Goal: Obtain resource: Download file/media

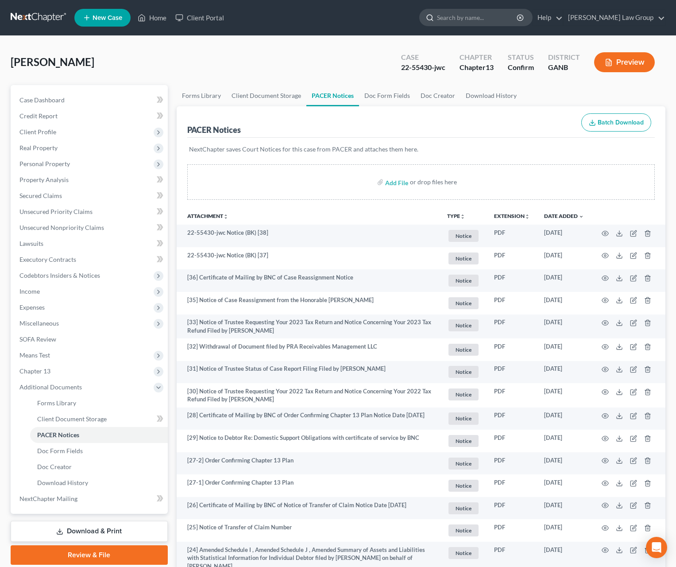
click at [507, 13] on input "search" at bounding box center [477, 17] width 81 height 16
type input "[PERSON_NAME]"
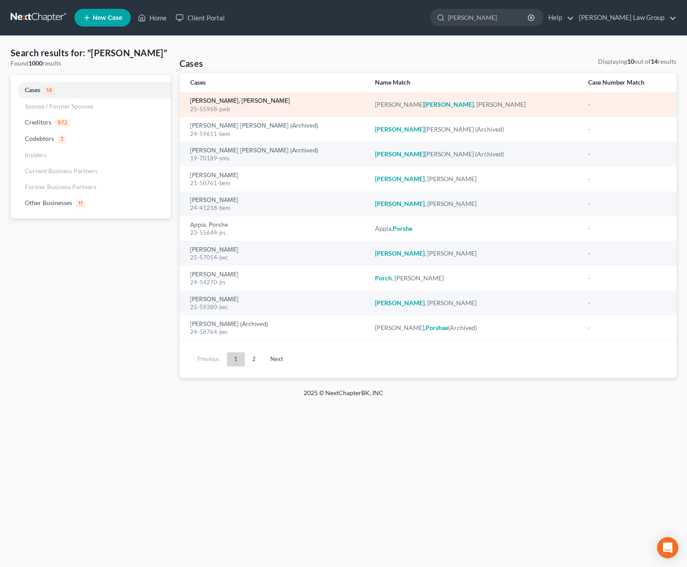
click at [236, 102] on link "[PERSON_NAME], [PERSON_NAME]" at bounding box center [240, 101] width 100 height 6
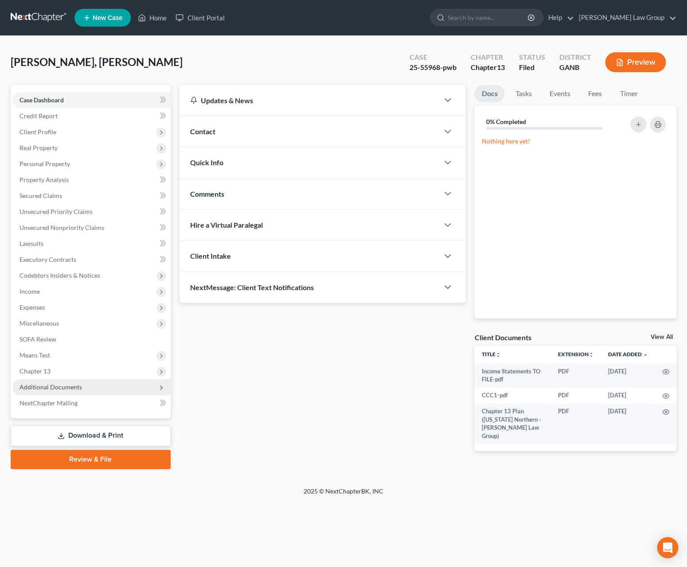
click at [68, 389] on span "Additional Documents" at bounding box center [50, 387] width 62 height 8
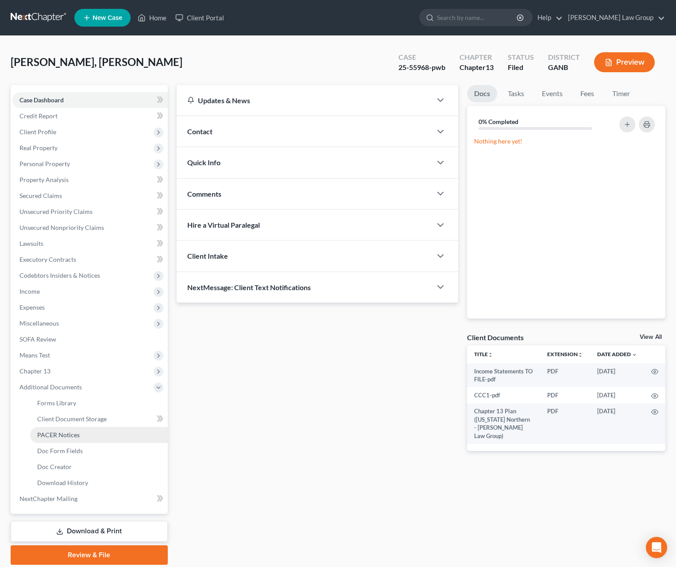
drag, startPoint x: 78, startPoint y: 431, endPoint x: 84, endPoint y: 431, distance: 5.3
click at [78, 431] on span "PACER Notices" at bounding box center [58, 435] width 43 height 8
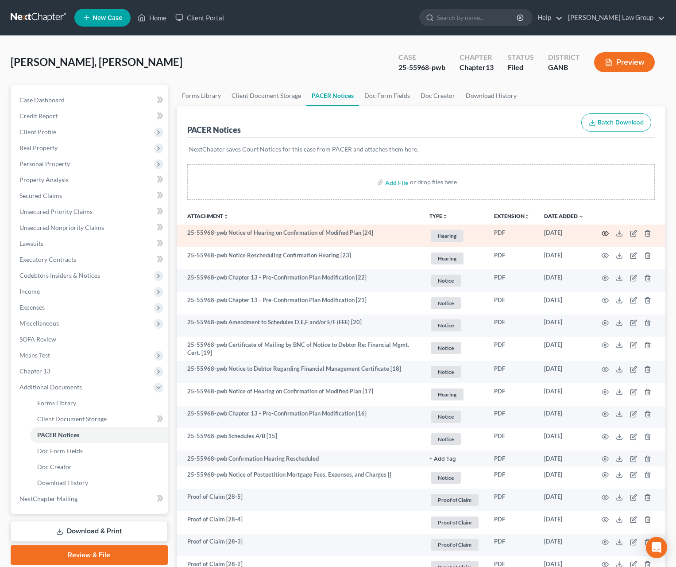
click at [605, 236] on icon "button" at bounding box center [605, 233] width 7 height 5
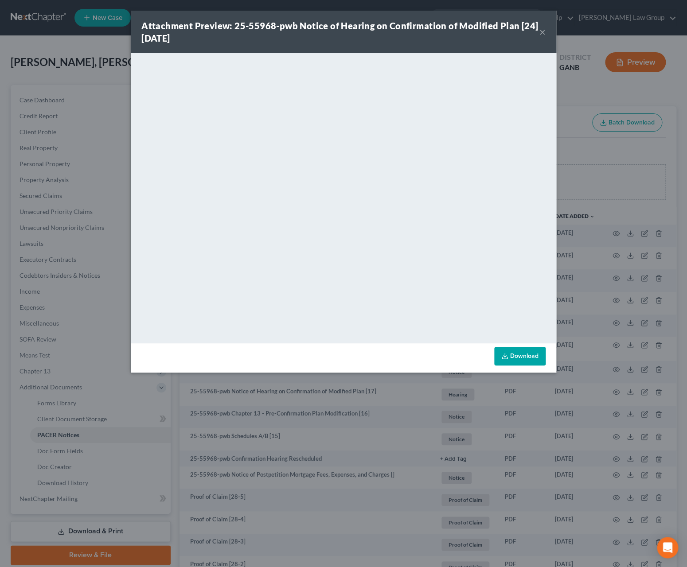
click at [541, 34] on button "×" at bounding box center [542, 32] width 6 height 11
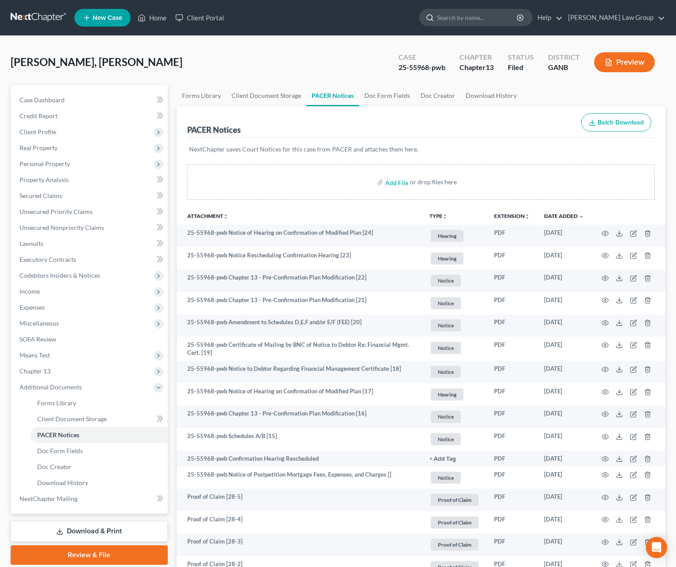
click at [518, 20] on input "search" at bounding box center [477, 17] width 81 height 16
type input "fonfield"
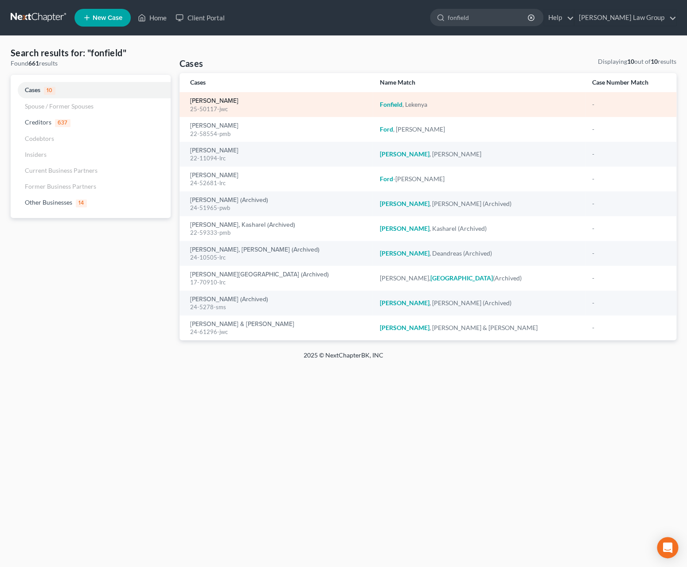
click at [235, 104] on link "[PERSON_NAME]" at bounding box center [214, 101] width 48 height 6
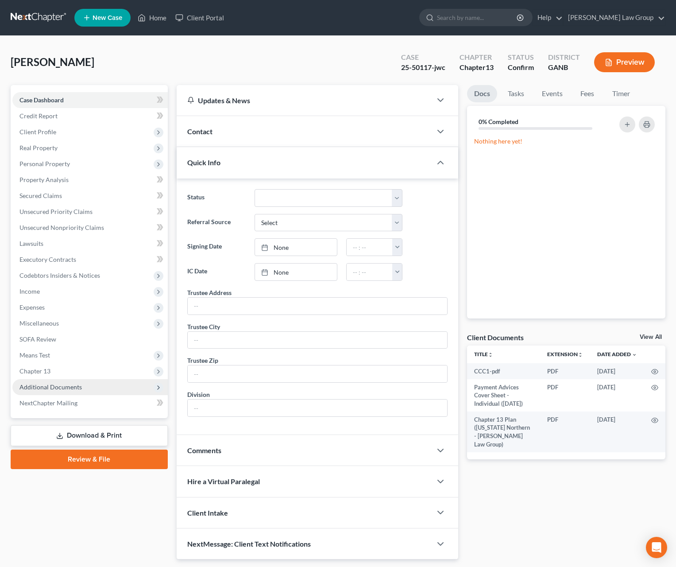
click at [78, 389] on span "Additional Documents" at bounding box center [50, 387] width 62 height 8
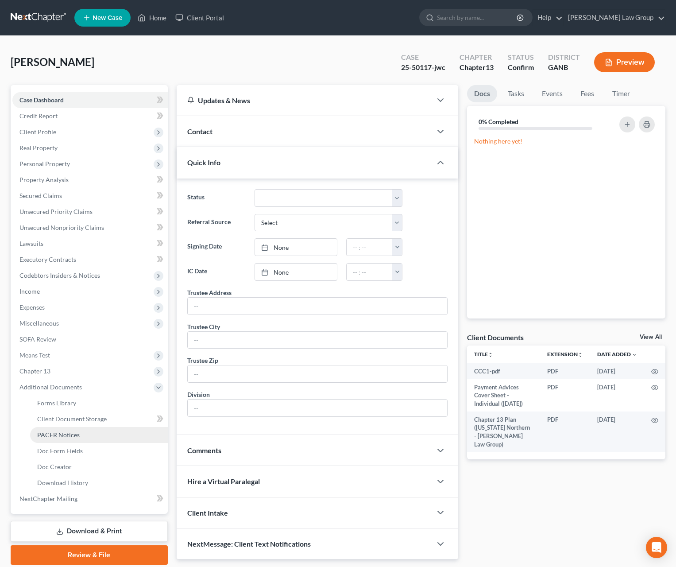
click at [90, 438] on link "PACER Notices" at bounding box center [99, 435] width 138 height 16
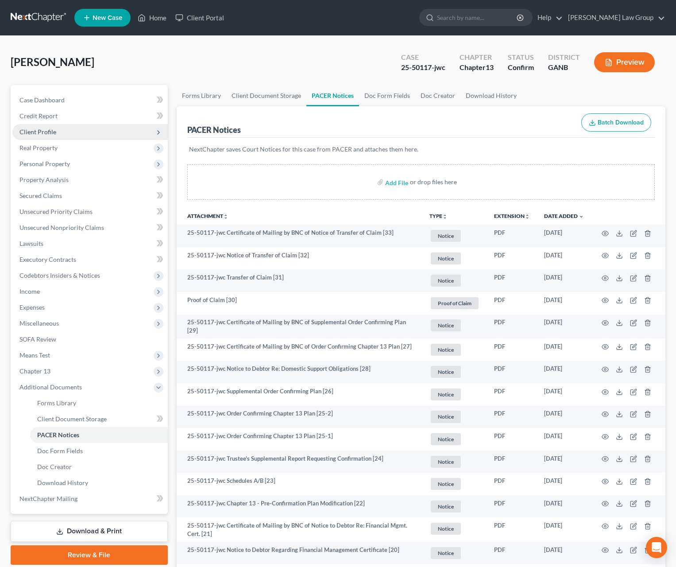
click at [36, 136] on span "Client Profile" at bounding box center [89, 132] width 155 height 16
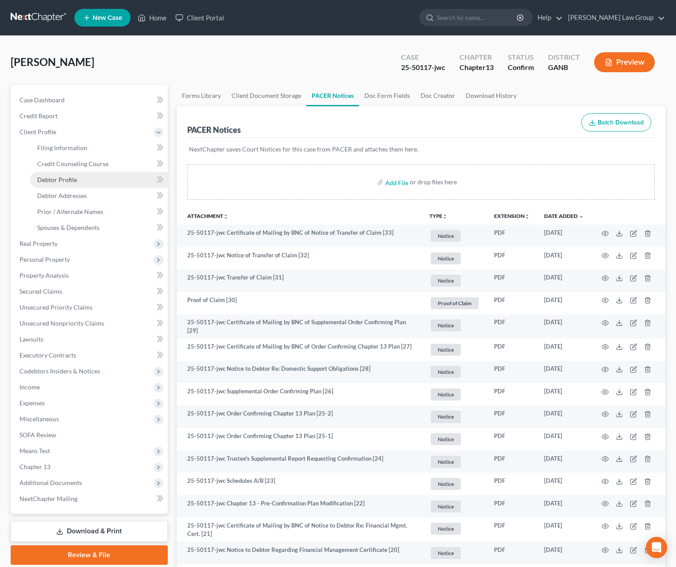
click at [65, 177] on span "Debtor Profile" at bounding box center [57, 180] width 40 height 8
select select "3"
select select "2"
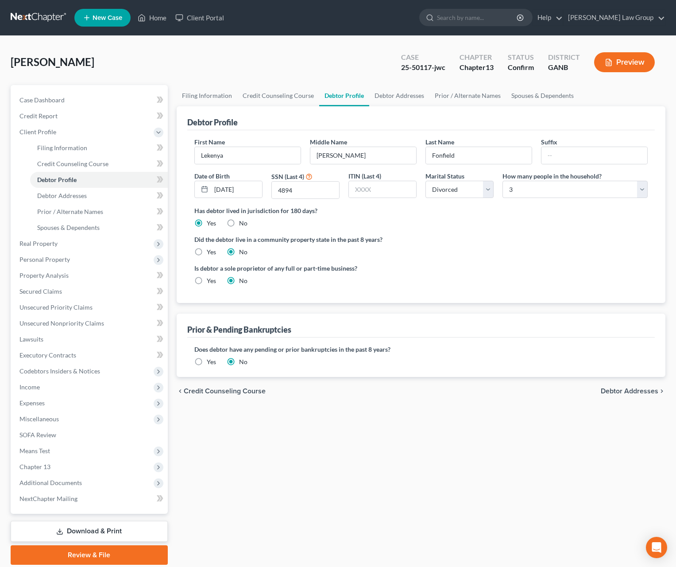
radio input "true"
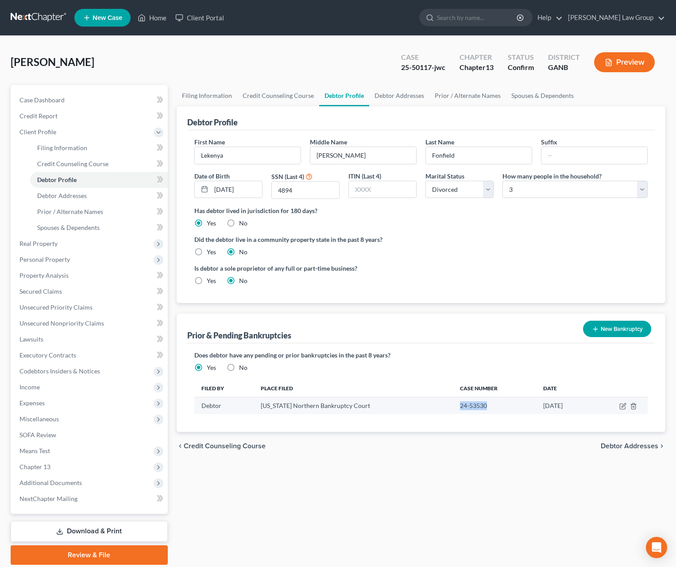
drag, startPoint x: 473, startPoint y: 407, endPoint x: 440, endPoint y: 410, distance: 32.9
click at [453, 410] on td "24-53530" at bounding box center [495, 405] width 84 height 17
copy td "24-53530"
drag, startPoint x: 431, startPoint y: 68, endPoint x: 377, endPoint y: 69, distance: 53.6
click at [377, 69] on div "[PERSON_NAME] Upgraded Case 25-50117-jwc Chapter Chapter 13 Status Confirm Dist…" at bounding box center [338, 66] width 655 height 39
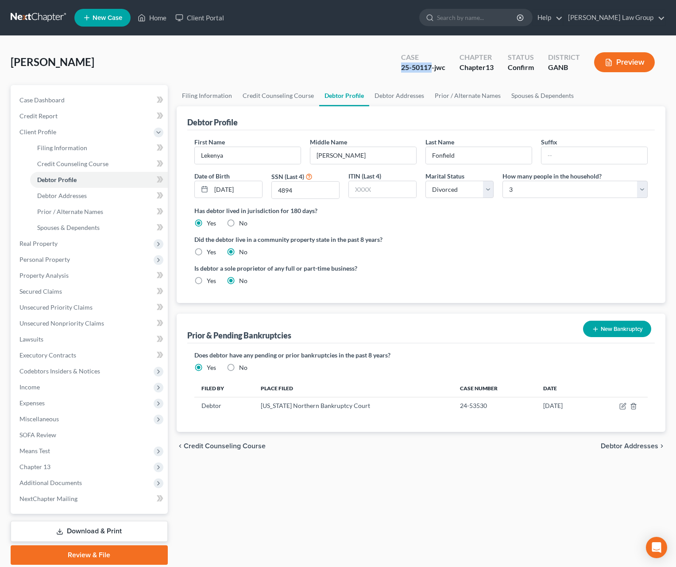
copy div "25-50117"
click at [70, 477] on span "Additional Documents" at bounding box center [89, 483] width 155 height 16
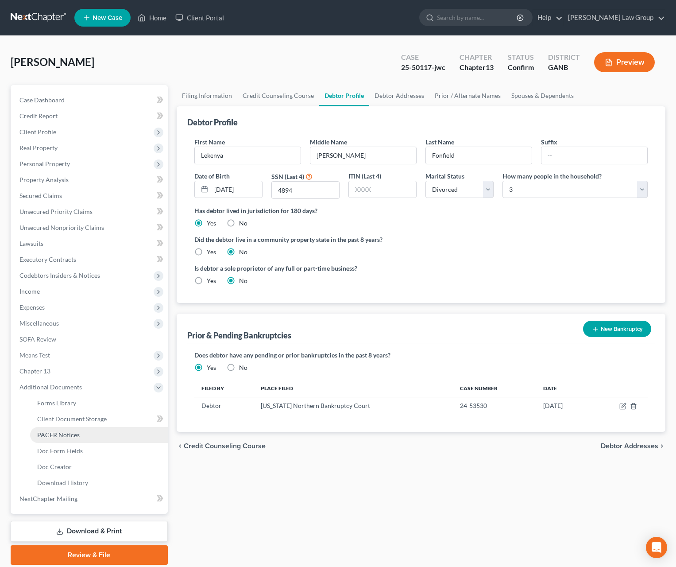
click at [76, 440] on link "PACER Notices" at bounding box center [99, 435] width 138 height 16
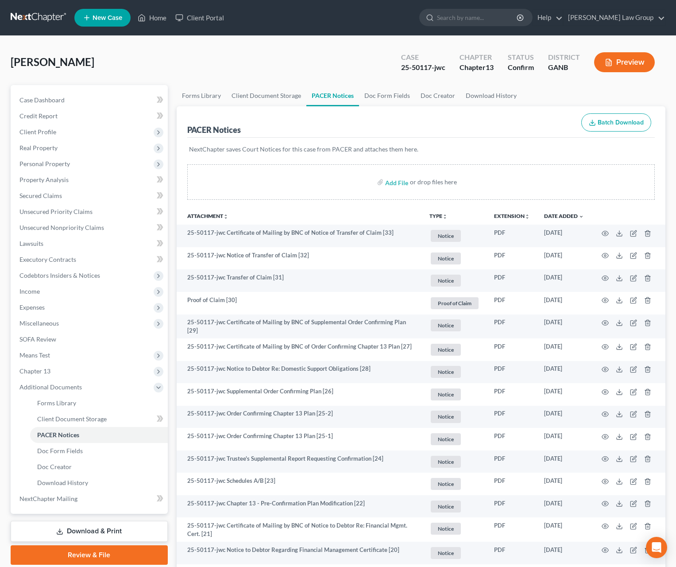
click at [437, 216] on button "TYPE unfold_more" at bounding box center [439, 216] width 18 height 6
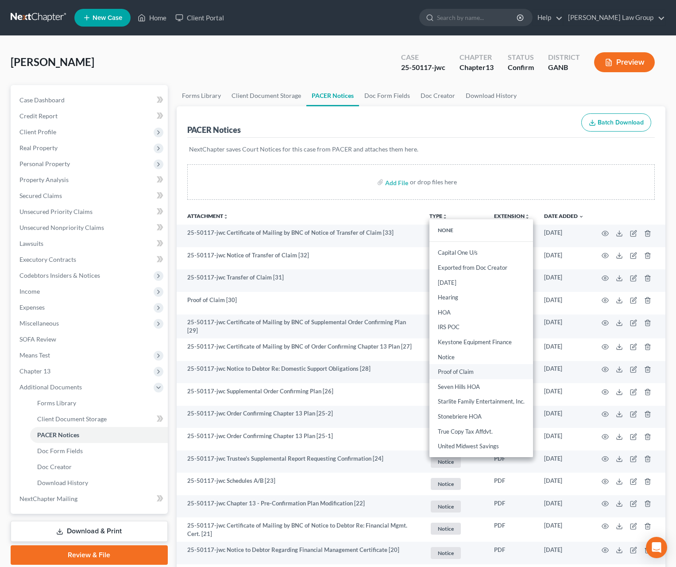
click at [469, 373] on link "Proof of Claim" at bounding box center [482, 372] width 104 height 15
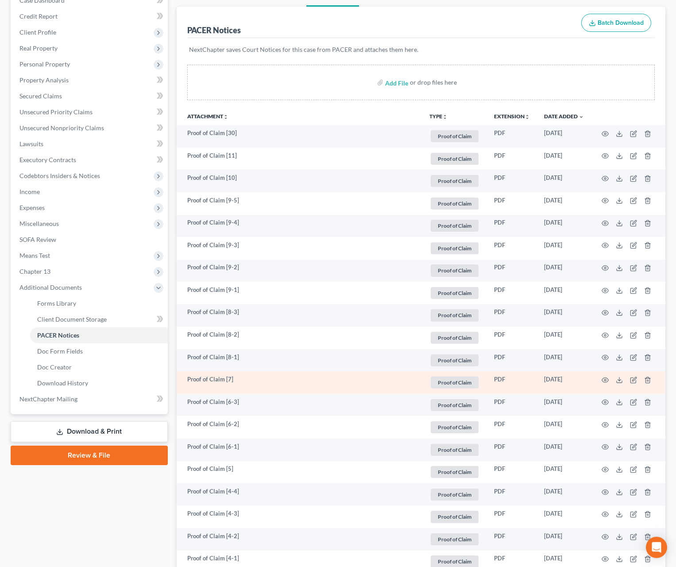
scroll to position [102, 0]
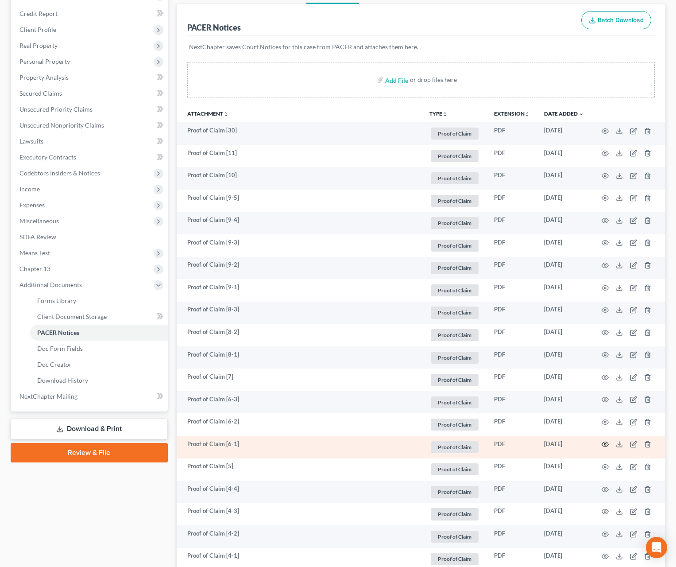
click at [606, 445] on circle "button" at bounding box center [606, 444] width 2 height 2
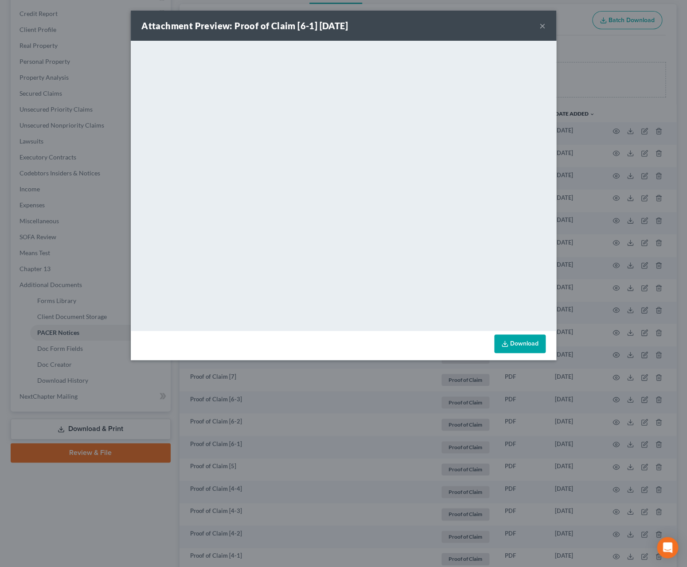
click at [543, 28] on button "×" at bounding box center [542, 25] width 6 height 11
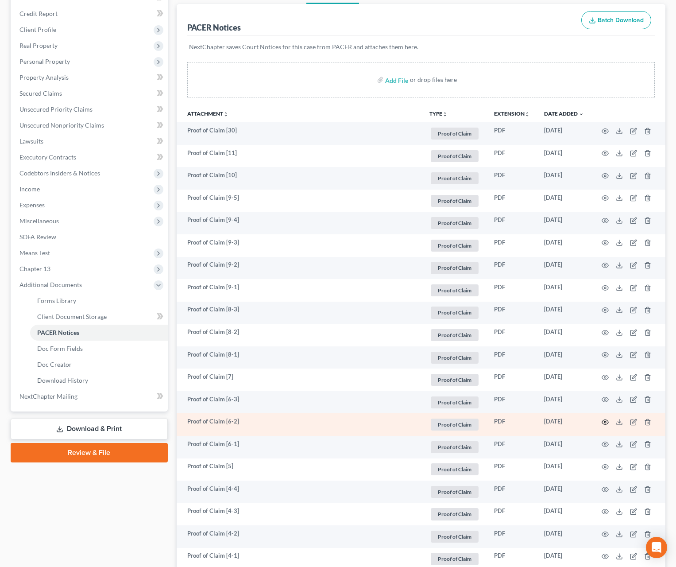
click at [606, 422] on circle "button" at bounding box center [606, 422] width 2 height 2
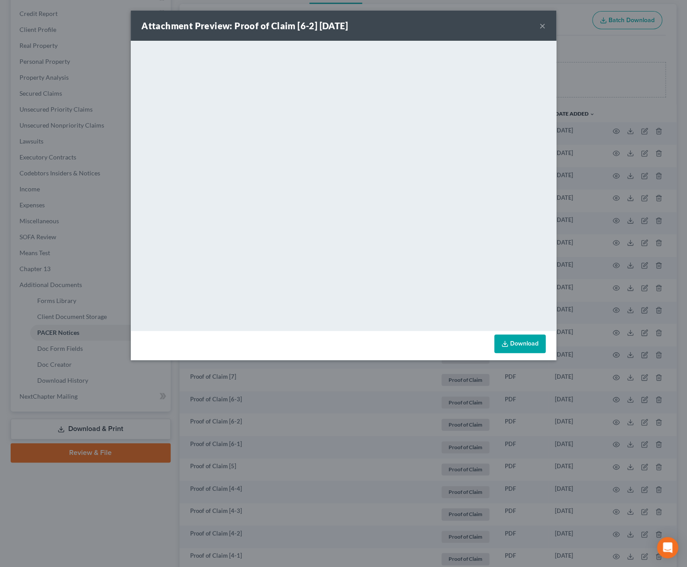
click at [544, 28] on button "×" at bounding box center [542, 25] width 6 height 11
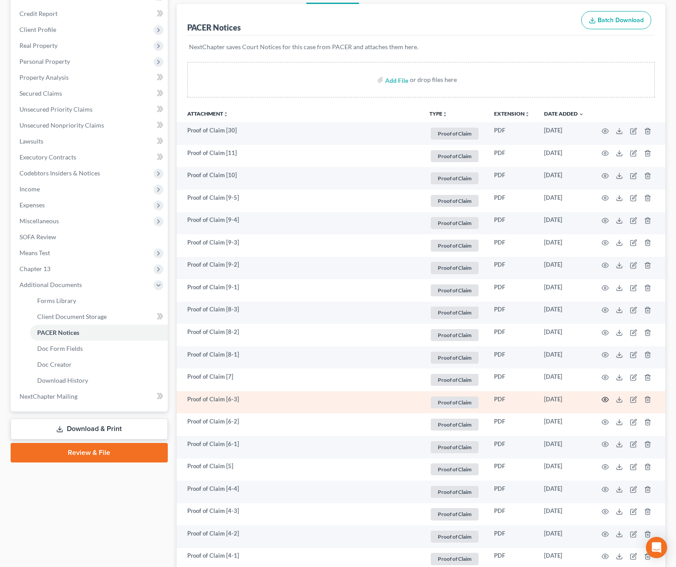
click at [606, 400] on circle "button" at bounding box center [606, 400] width 2 height 2
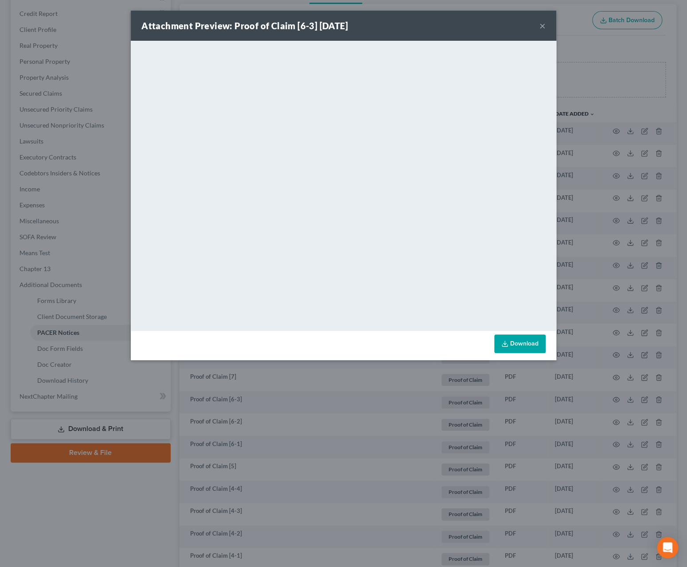
click at [545, 28] on button "×" at bounding box center [542, 25] width 6 height 11
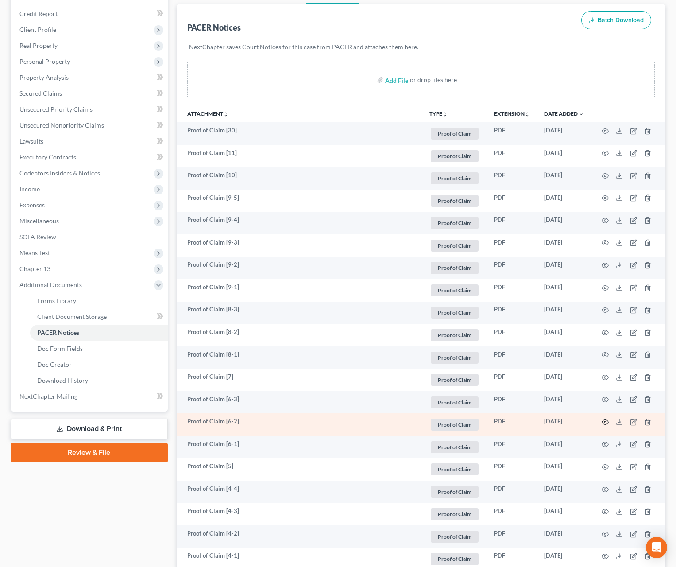
click at [603, 422] on icon "button" at bounding box center [605, 422] width 7 height 7
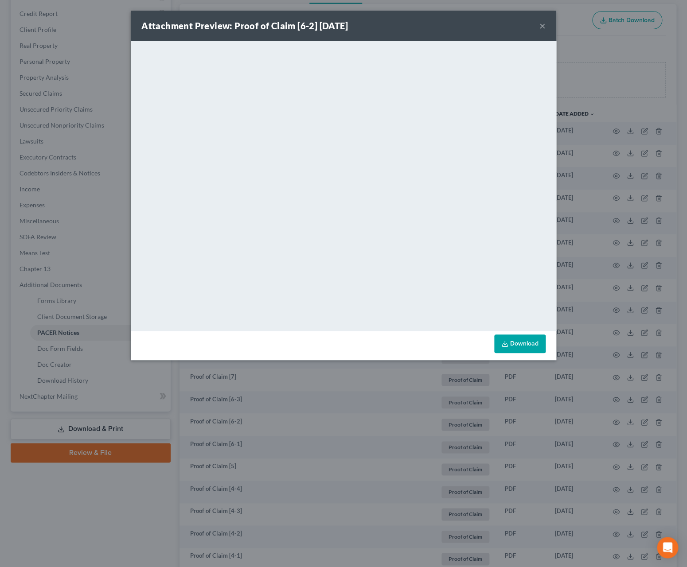
click at [542, 23] on button "×" at bounding box center [542, 25] width 6 height 11
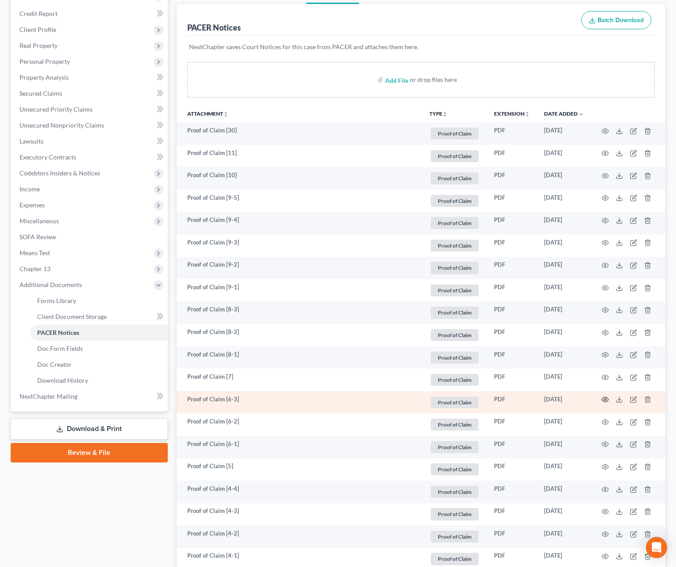
click at [604, 401] on icon "button" at bounding box center [605, 399] width 7 height 7
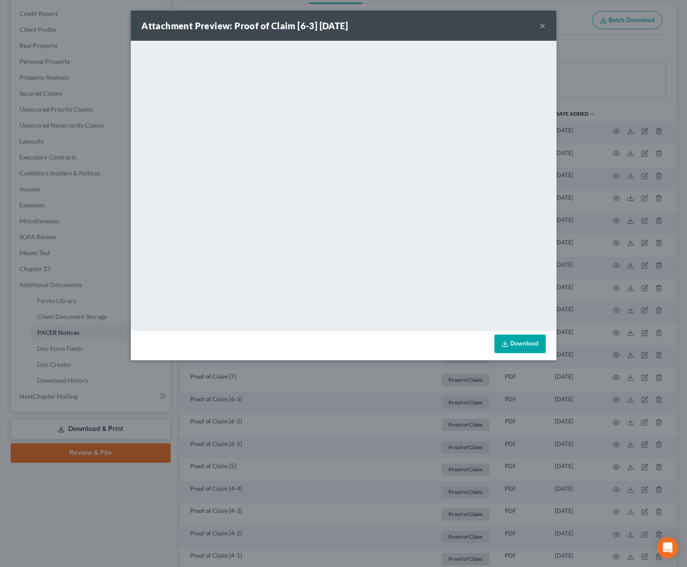
click at [543, 27] on button "×" at bounding box center [542, 25] width 6 height 11
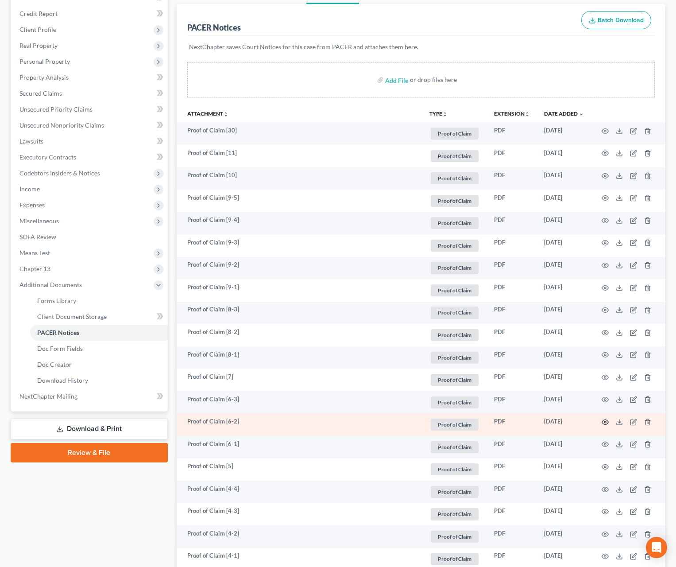
click at [605, 423] on circle "button" at bounding box center [606, 422] width 2 height 2
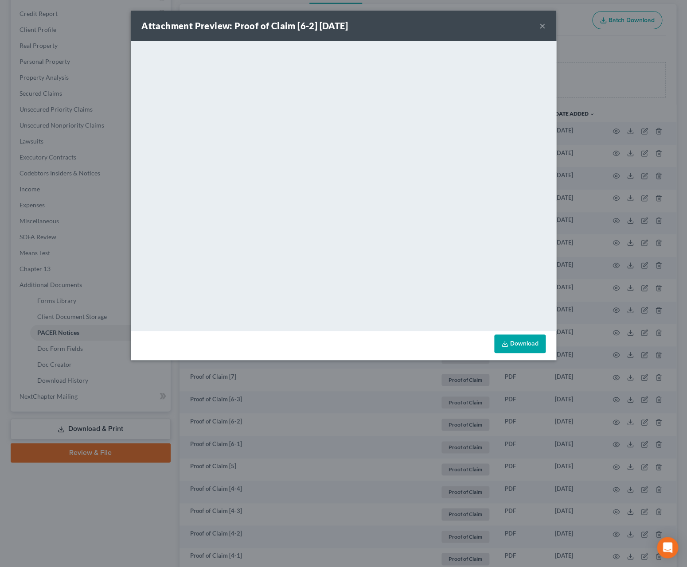
click at [541, 27] on button "×" at bounding box center [542, 25] width 6 height 11
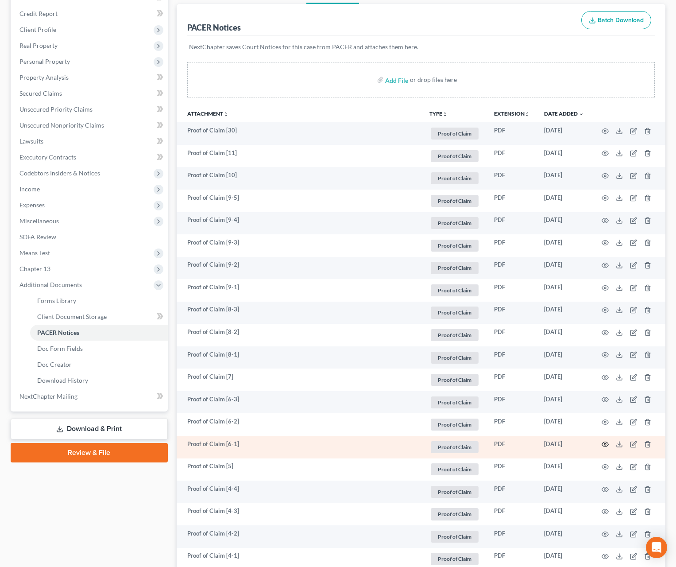
click at [605, 444] on icon "button" at bounding box center [605, 444] width 7 height 7
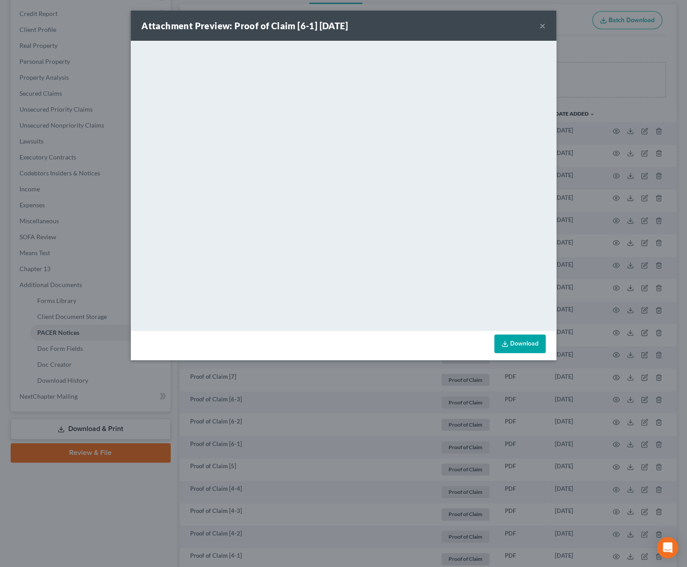
click at [541, 25] on button "×" at bounding box center [542, 25] width 6 height 11
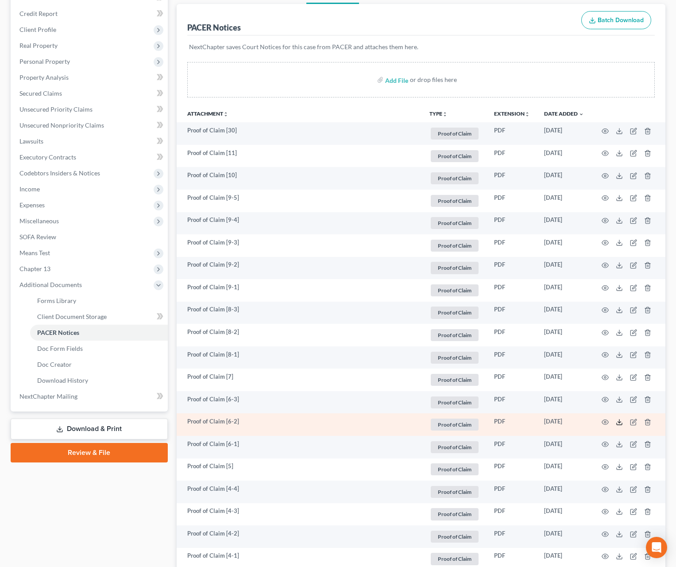
click at [619, 425] on icon at bounding box center [619, 422] width 7 height 7
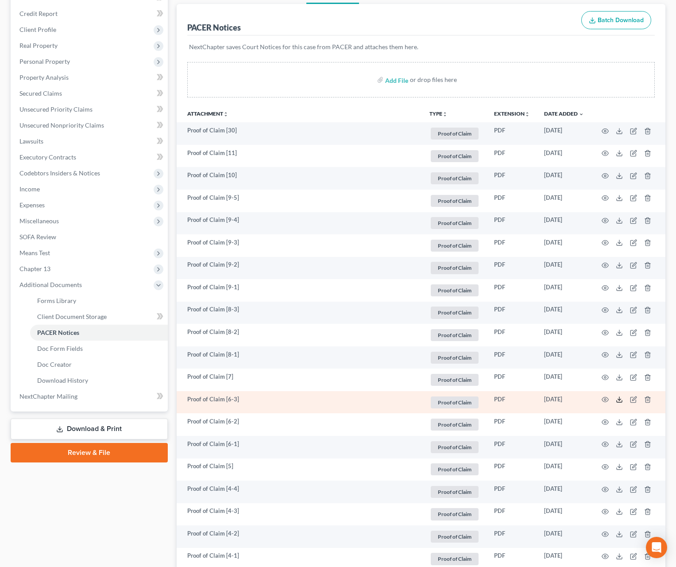
click at [619, 402] on icon at bounding box center [619, 399] width 7 height 7
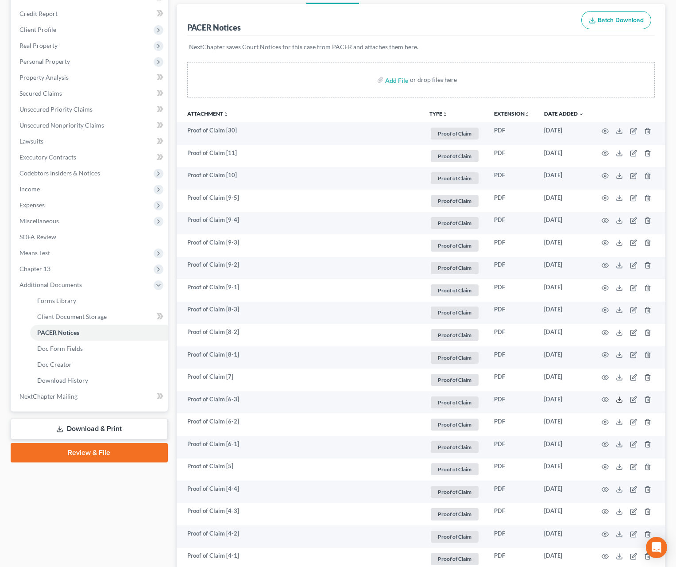
scroll to position [0, 0]
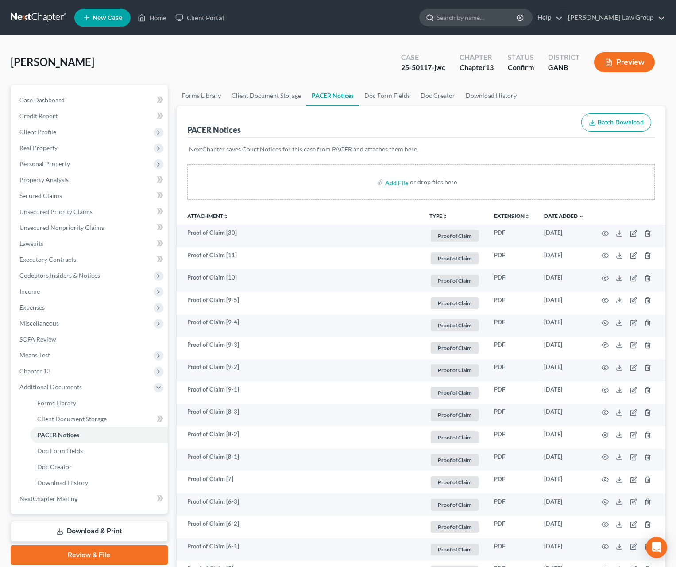
click at [491, 17] on input "search" at bounding box center [477, 17] width 81 height 16
click at [518, 16] on input "search" at bounding box center [477, 17] width 81 height 16
type input "[PERSON_NAME]"
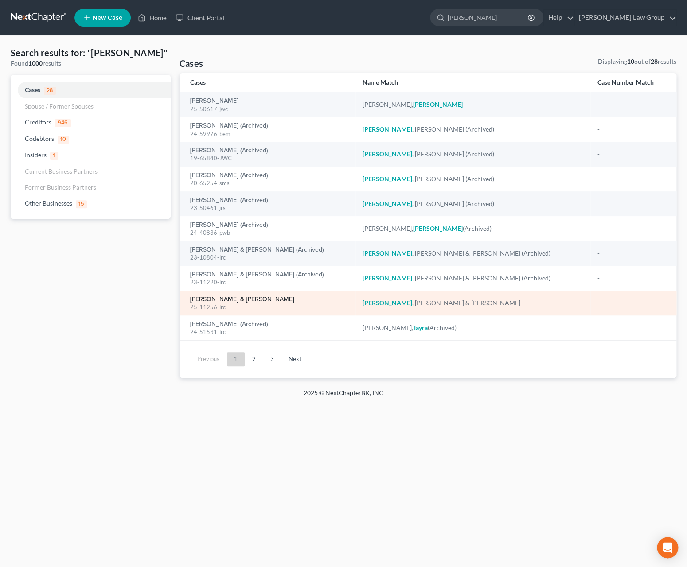
click at [237, 296] on link "[PERSON_NAME] & [PERSON_NAME]" at bounding box center [242, 299] width 104 height 6
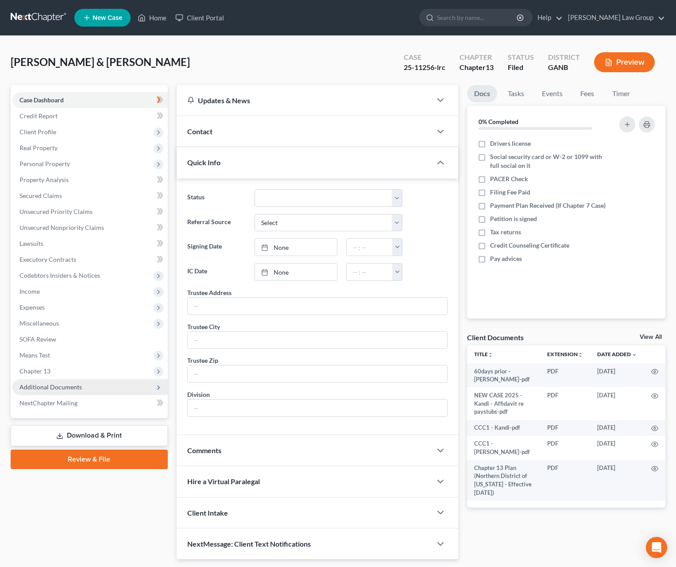
click at [53, 389] on span "Additional Documents" at bounding box center [50, 387] width 62 height 8
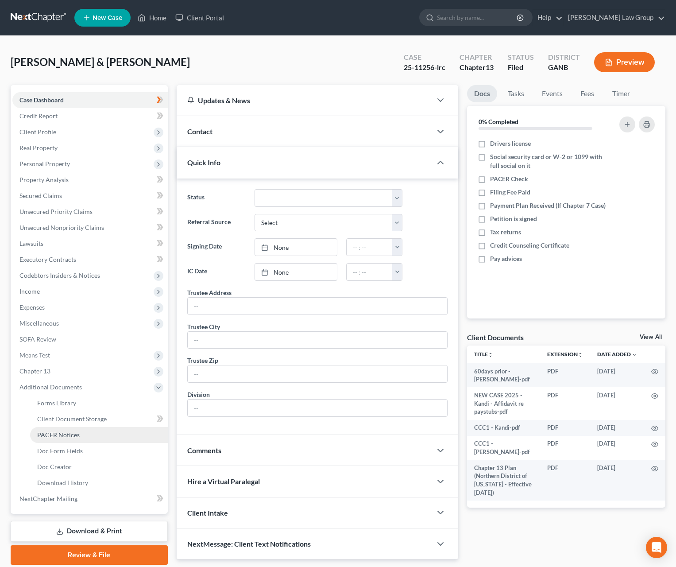
click at [82, 435] on link "PACER Notices" at bounding box center [99, 435] width 138 height 16
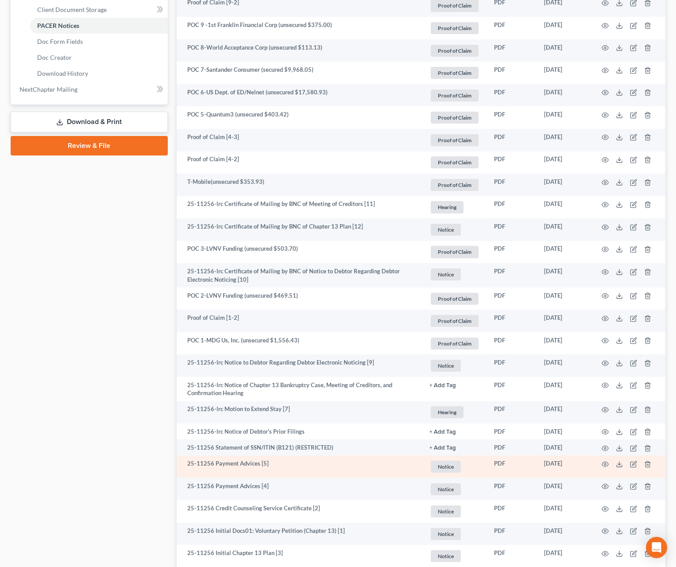
scroll to position [480, 0]
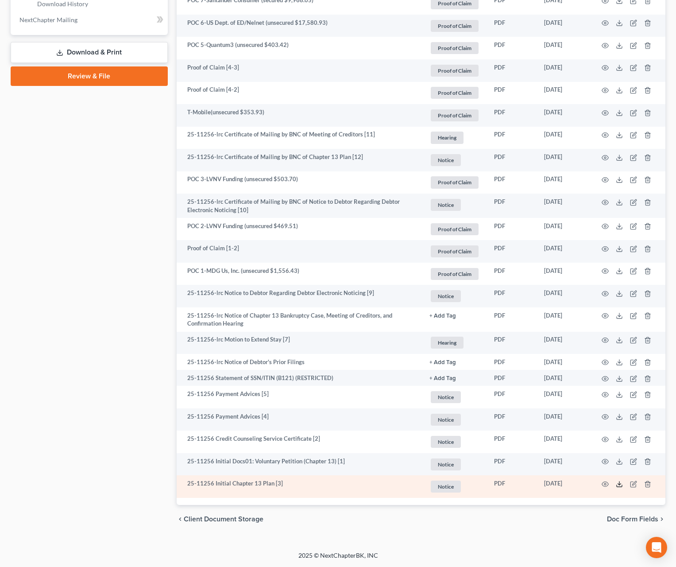
click at [623, 487] on icon at bounding box center [619, 484] width 7 height 7
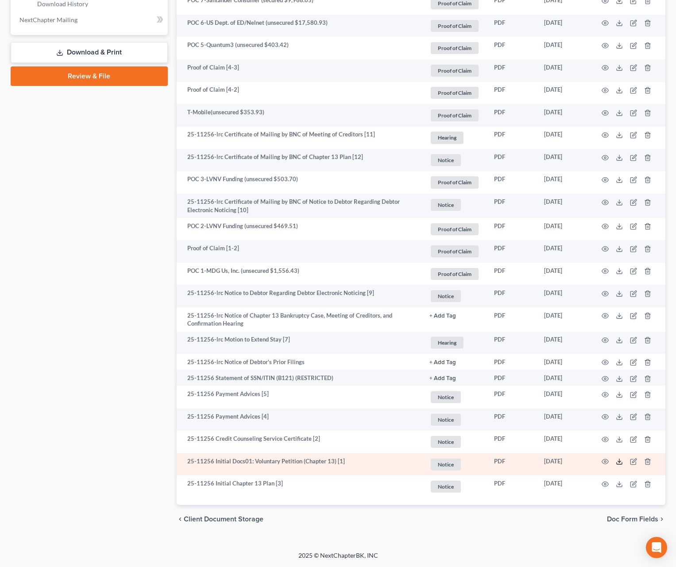
click at [619, 462] on icon at bounding box center [619, 461] width 7 height 7
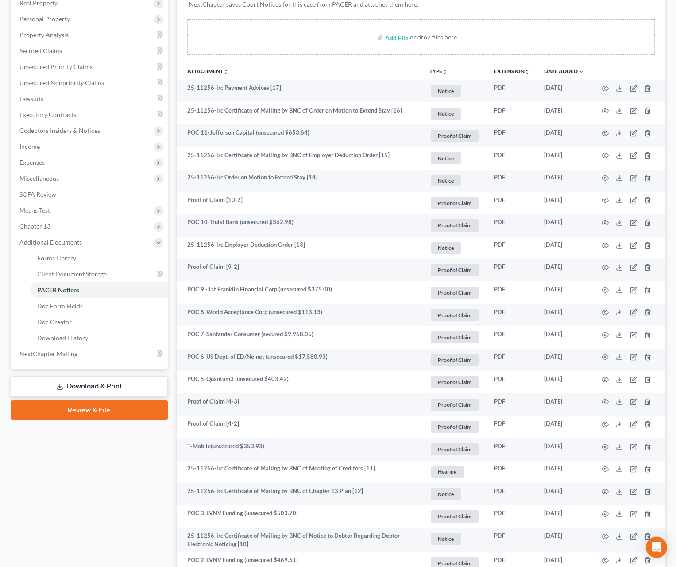
scroll to position [153, 0]
